Goal: Book appointment/travel/reservation

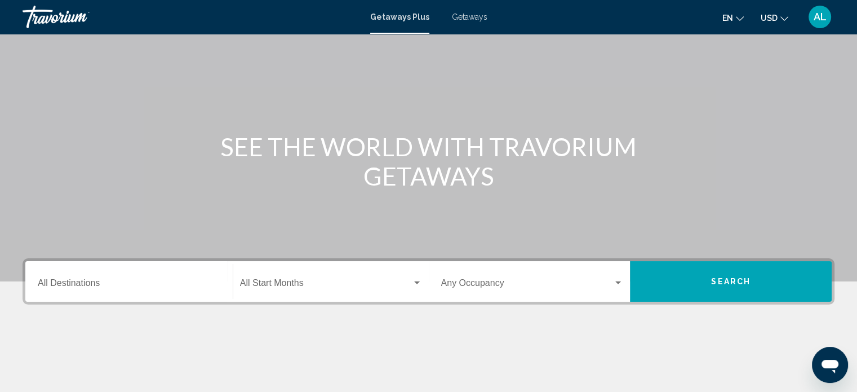
scroll to position [55, 0]
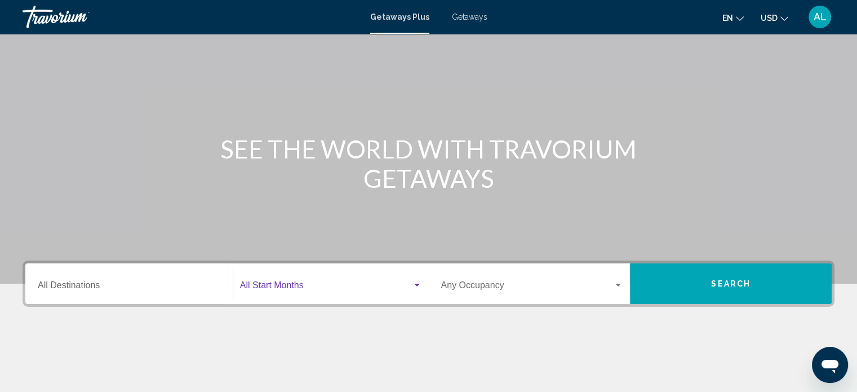
click at [417, 284] on div "Search widget" at bounding box center [417, 285] width 6 height 3
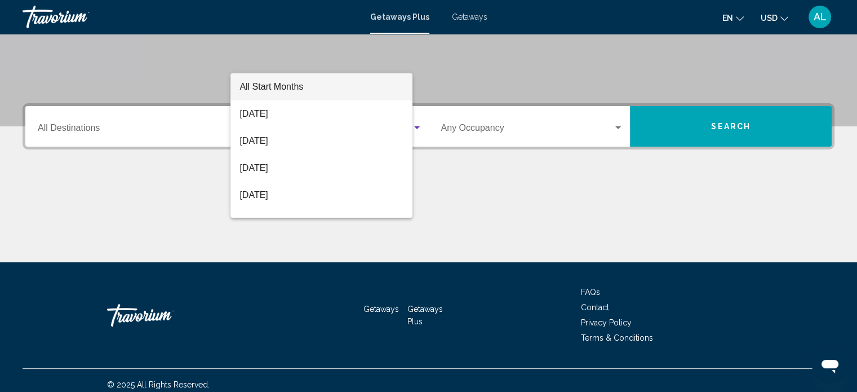
scroll to position [220, 0]
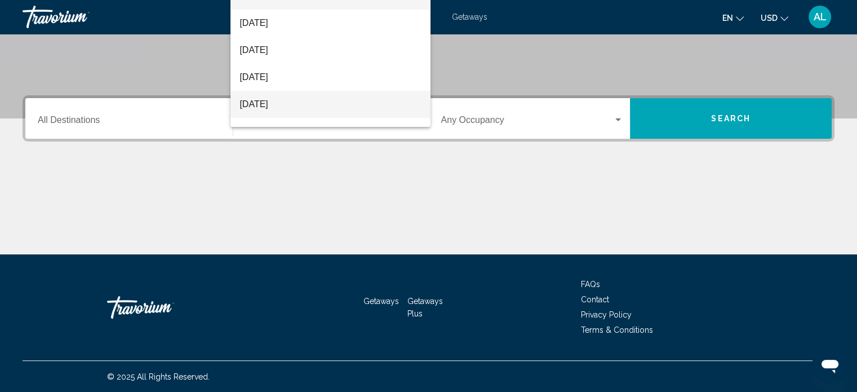
click at [366, 98] on span "[DATE]" at bounding box center [331, 104] width 182 height 27
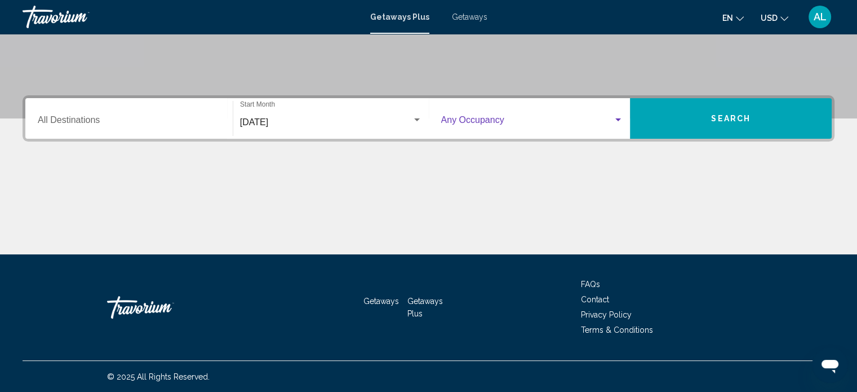
click at [622, 121] on div "Search widget" at bounding box center [618, 120] width 10 height 9
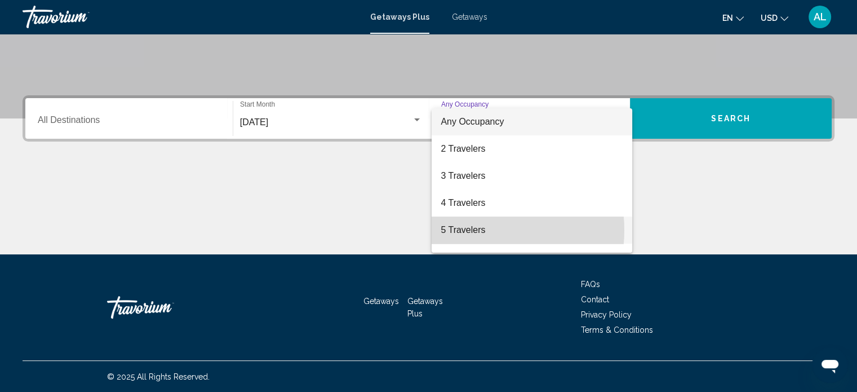
click at [464, 230] on span "5 Travelers" at bounding box center [532, 229] width 183 height 27
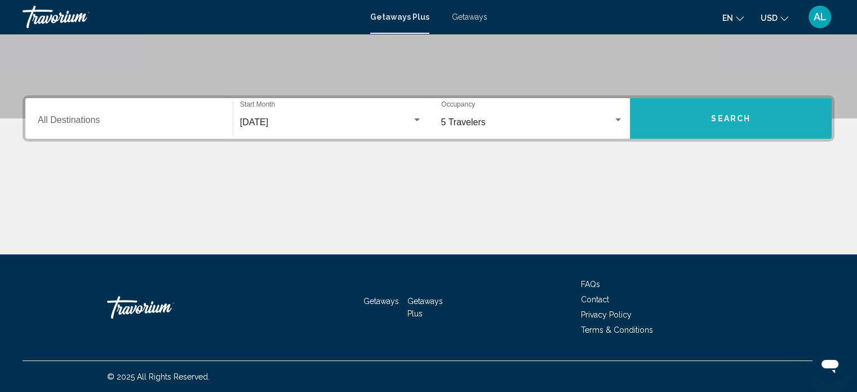
click at [732, 119] on span "Search" at bounding box center [730, 118] width 39 height 9
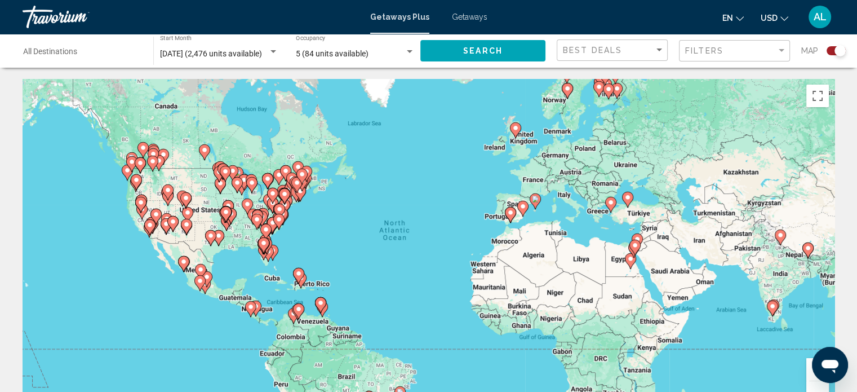
click at [822, 18] on span "AL" at bounding box center [820, 16] width 13 height 11
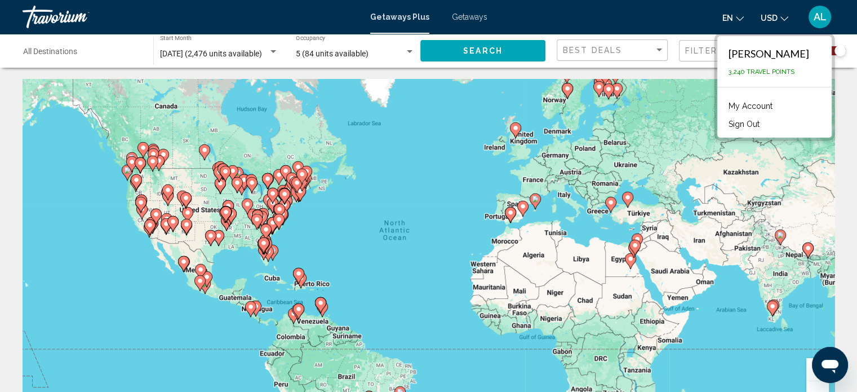
click at [762, 124] on button "Sign Out" at bounding box center [744, 124] width 42 height 15
